Goal: Information Seeking & Learning: Learn about a topic

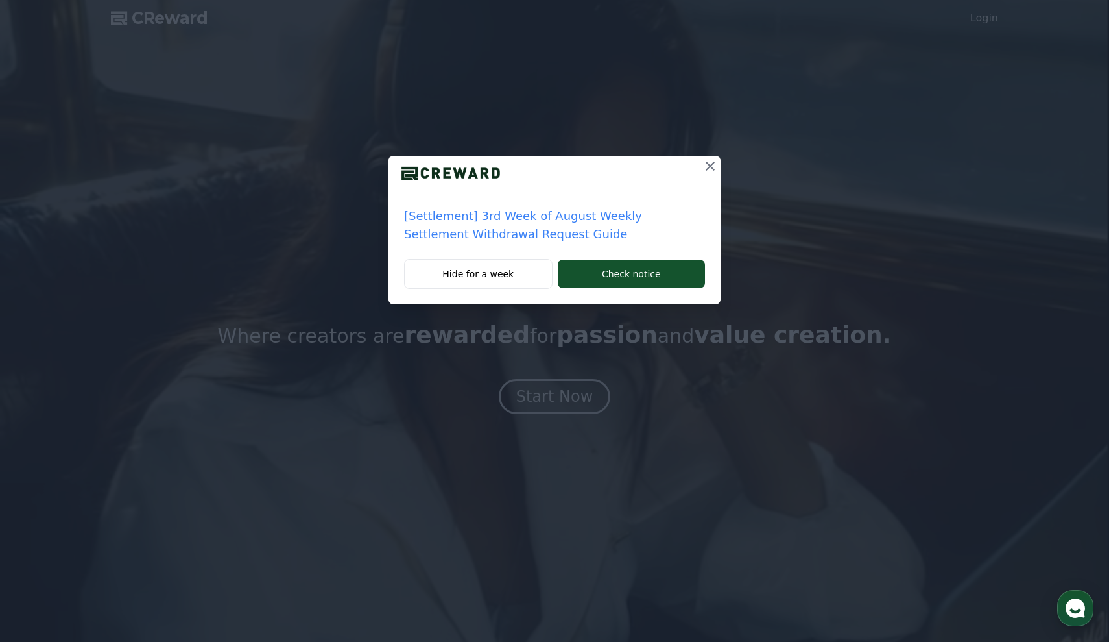
click at [713, 160] on icon at bounding box center [711, 166] width 16 height 16
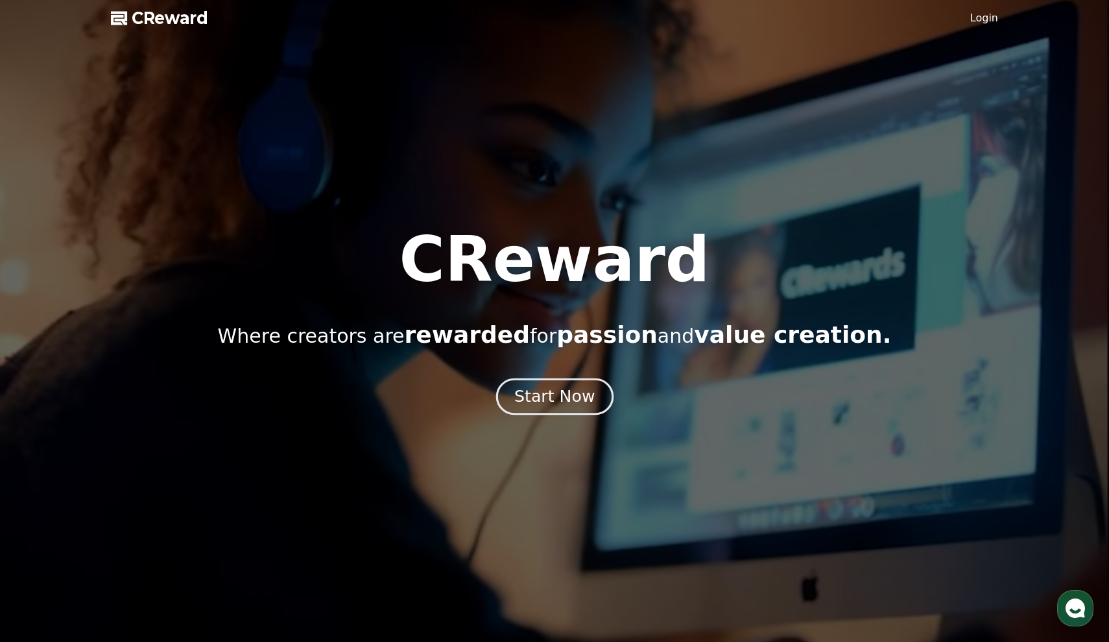
click at [544, 396] on div "Start Now" at bounding box center [554, 396] width 80 height 22
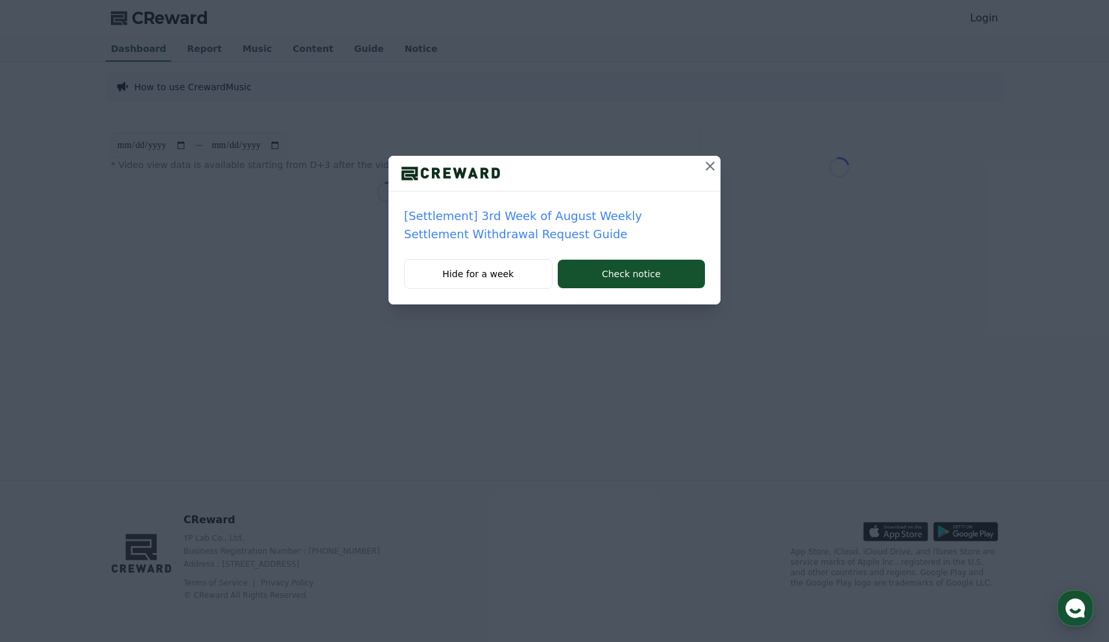
click at [703, 176] on button at bounding box center [710, 166] width 21 height 21
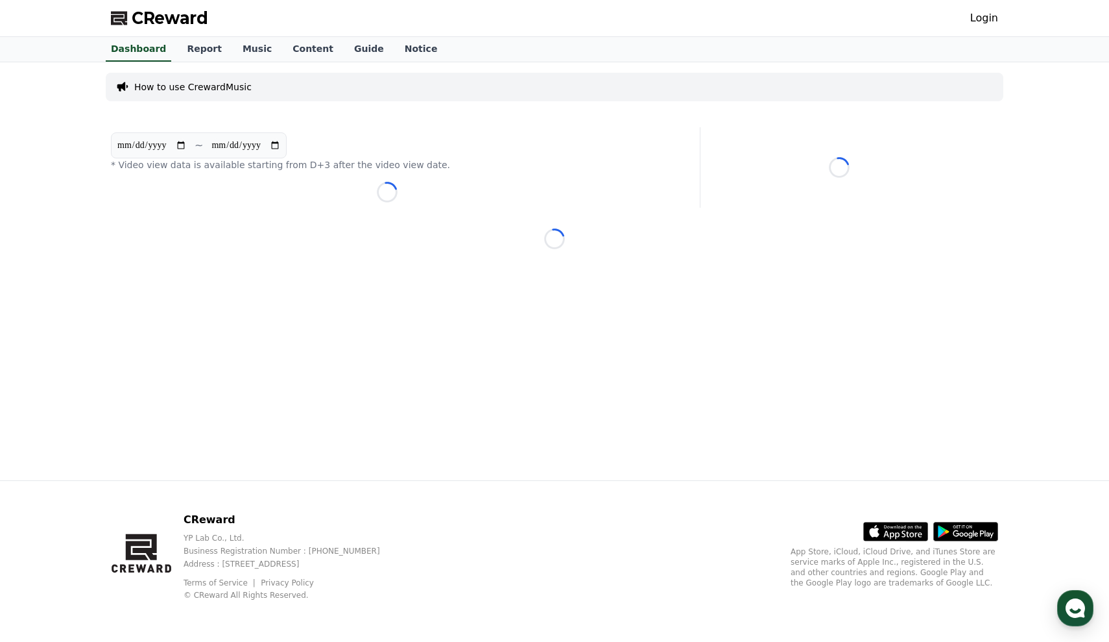
click at [187, 29] on div "CReward Login" at bounding box center [555, 18] width 908 height 36
click at [234, 51] on link "Music" at bounding box center [257, 49] width 50 height 25
click at [237, 51] on link "Music" at bounding box center [257, 49] width 40 height 25
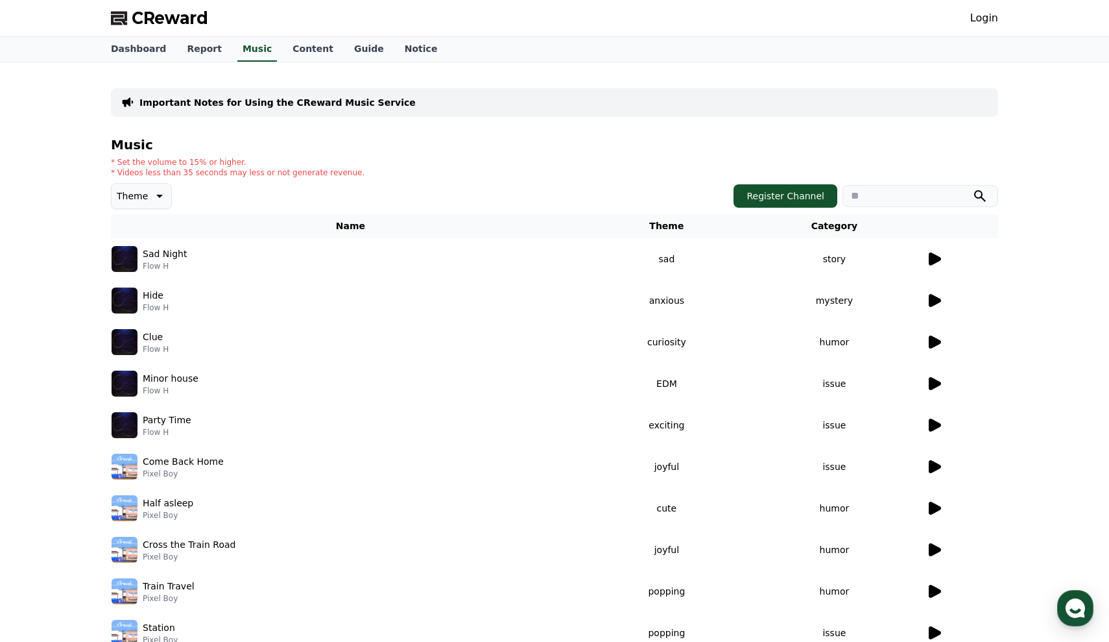
click at [938, 259] on icon at bounding box center [935, 258] width 12 height 13
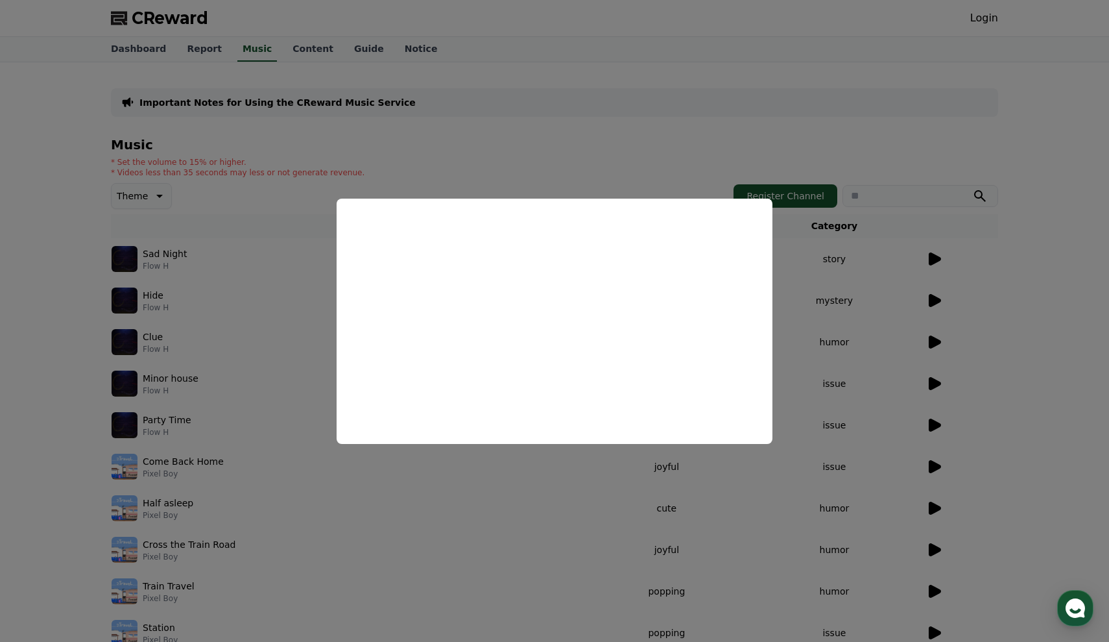
click at [894, 270] on button "close modal" at bounding box center [554, 321] width 1109 height 642
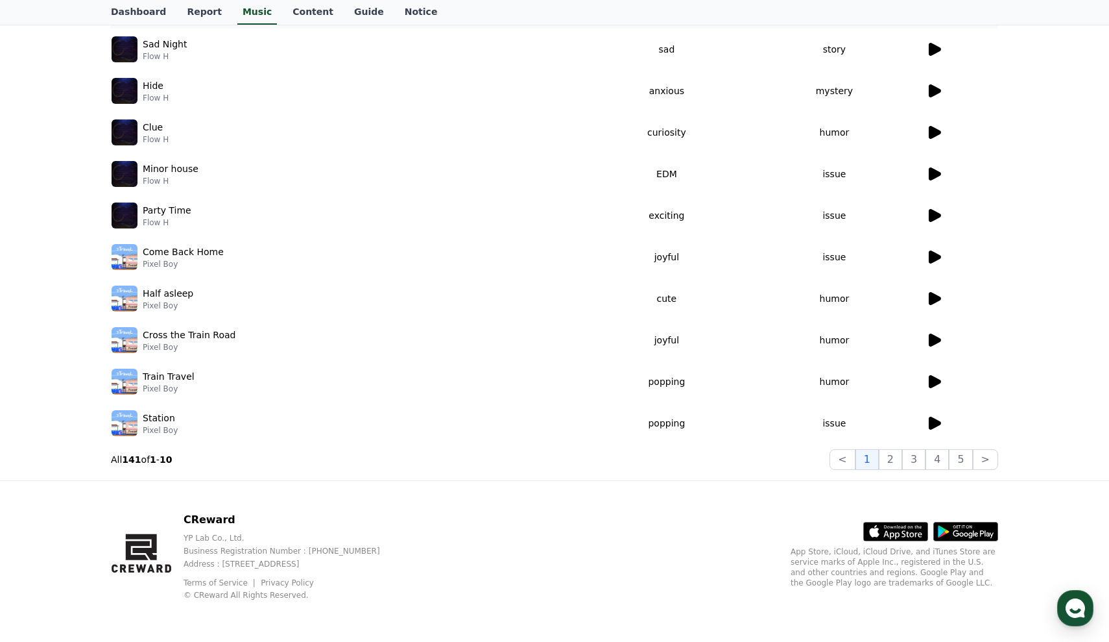
scroll to position [210, 0]
click at [935, 293] on icon at bounding box center [934, 299] width 16 height 16
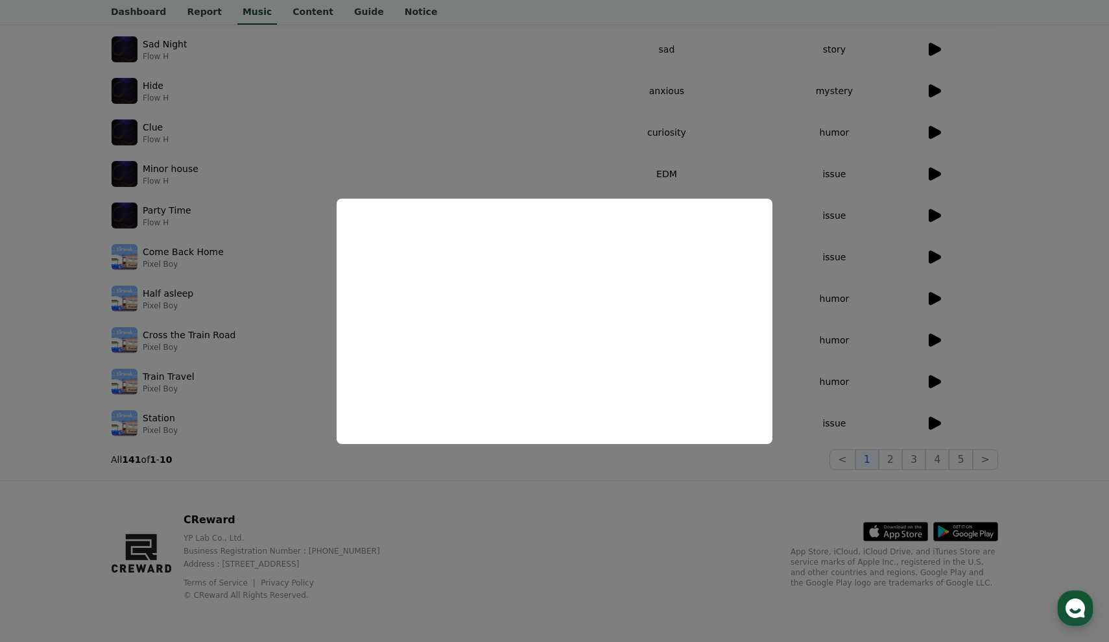
click at [1068, 203] on button "close modal" at bounding box center [554, 321] width 1109 height 642
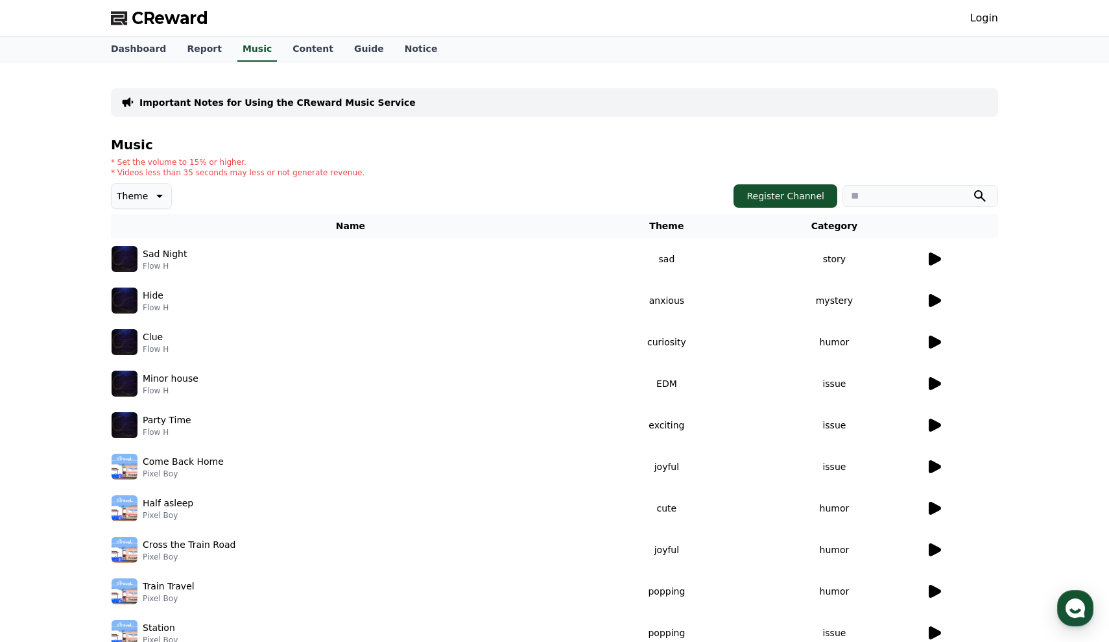
click at [1068, 203] on div "Important Notes for Using the CReward Music Service Music * Set the volume to 1…" at bounding box center [554, 375] width 1109 height 627
click at [298, 49] on link "Content" at bounding box center [313, 49] width 62 height 25
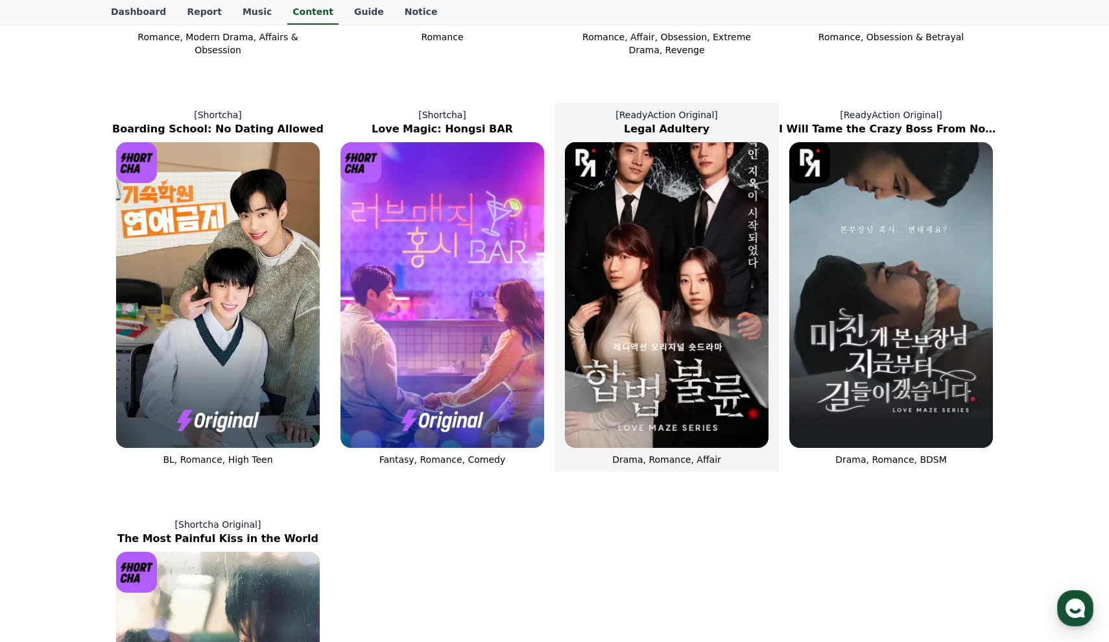
scroll to position [501, 0]
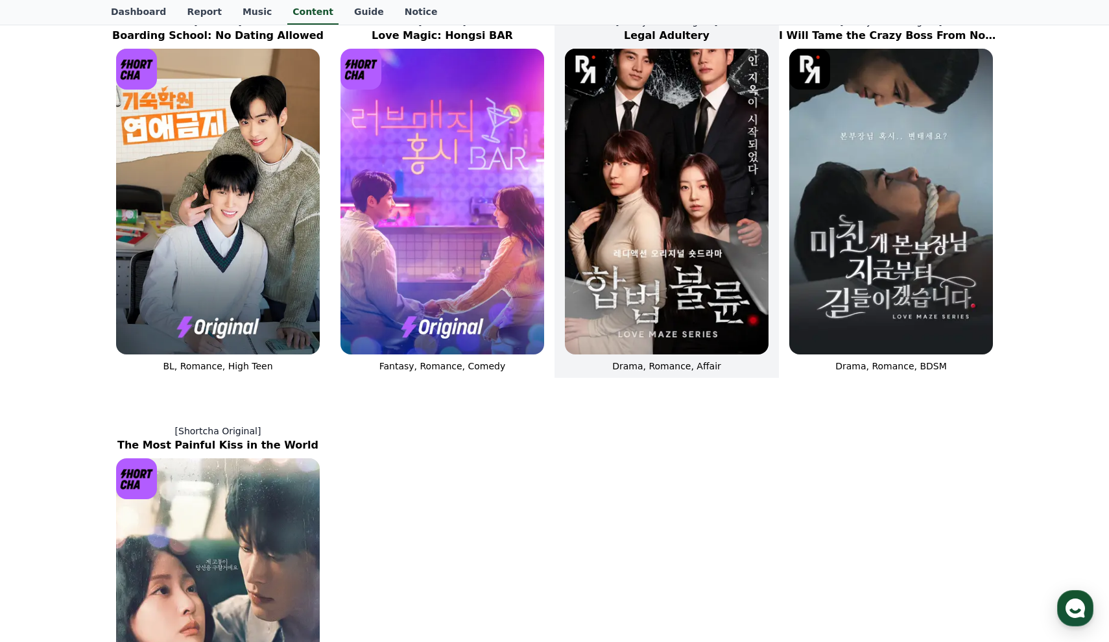
click at [658, 215] on img at bounding box center [667, 202] width 204 height 306
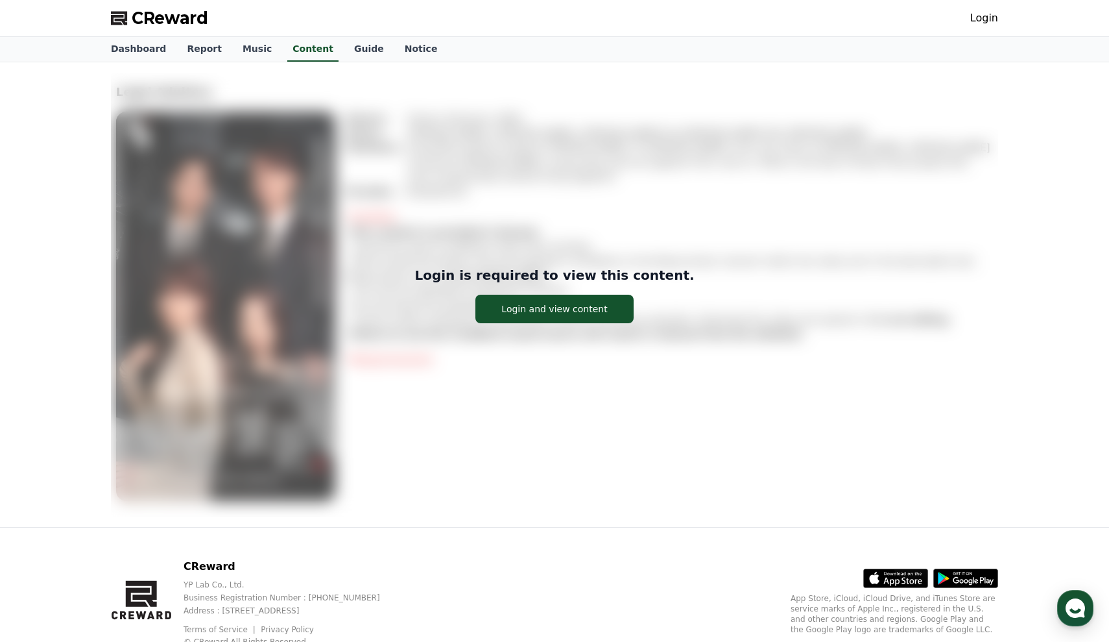
click at [658, 215] on div "Login is required to view this content. Login and view content" at bounding box center [554, 295] width 887 height 444
drag, startPoint x: 580, startPoint y: 306, endPoint x: 570, endPoint y: 208, distance: 97.8
click at [575, 232] on div "Login is required to view this content. Login and view content" at bounding box center [554, 295] width 887 height 444
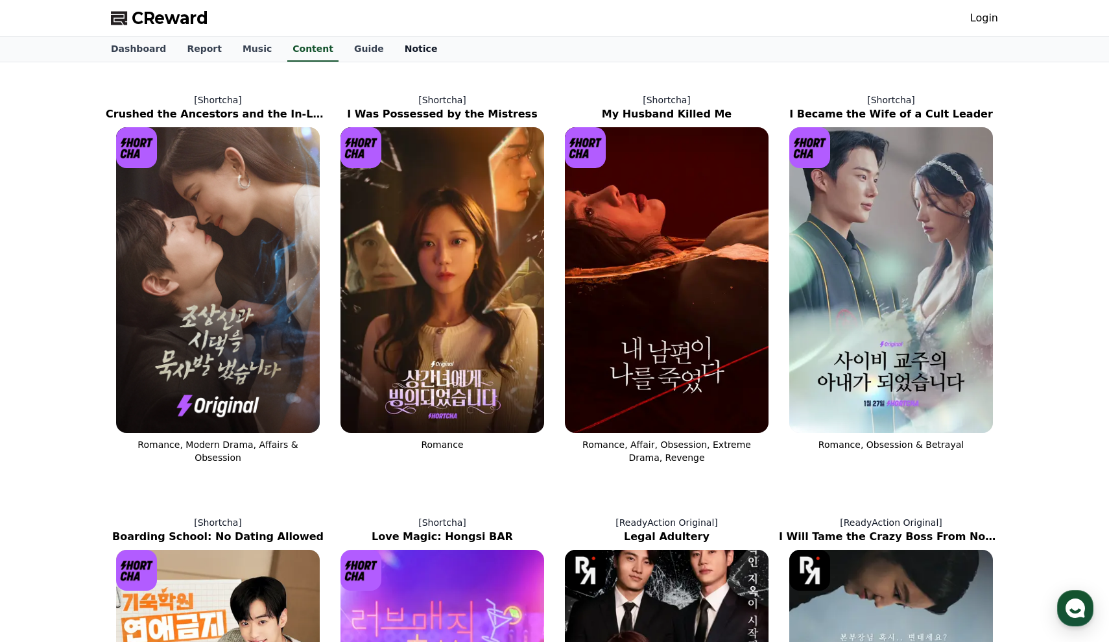
click at [394, 42] on link "Notice" at bounding box center [421, 49] width 54 height 25
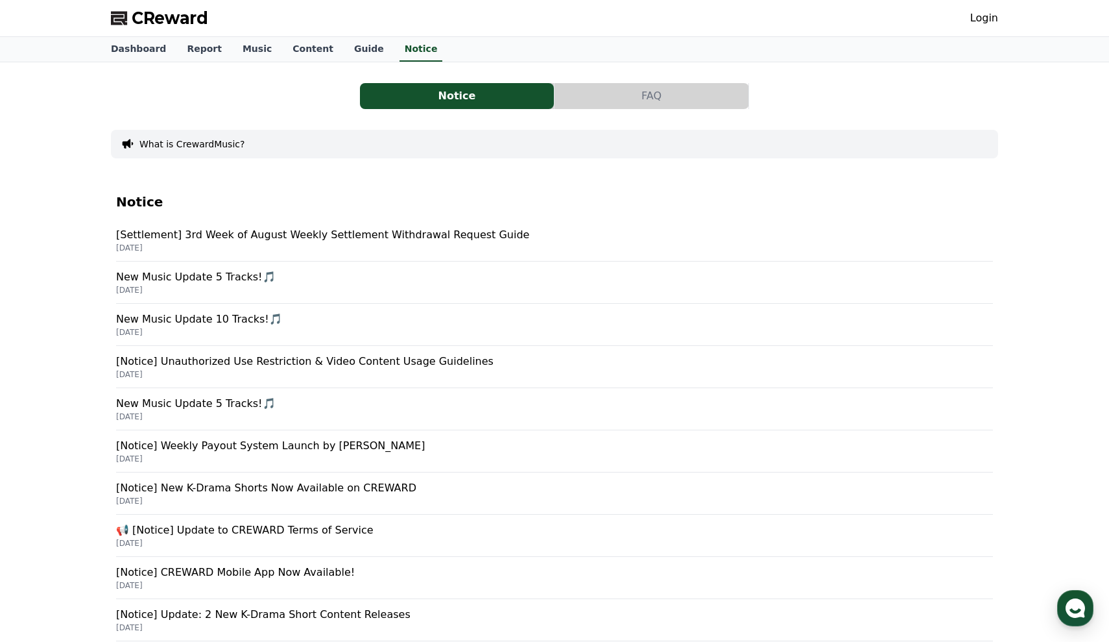
click at [339, 30] on div "CReward Login" at bounding box center [555, 18] width 908 height 36
click at [352, 52] on link "Guide" at bounding box center [369, 49] width 51 height 25
